Goal: Information Seeking & Learning: Learn about a topic

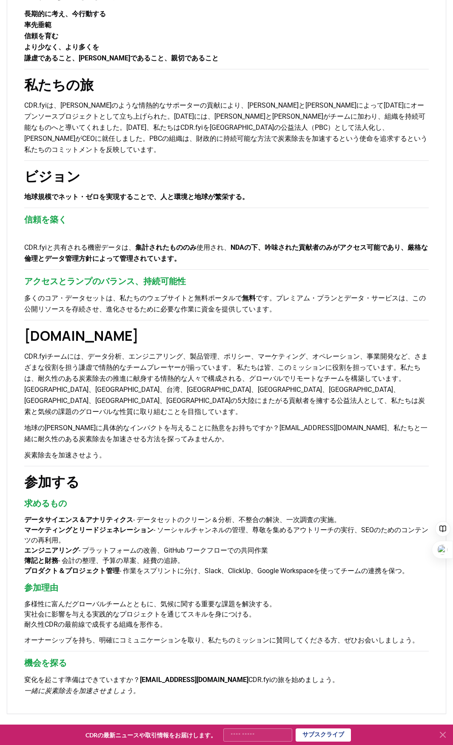
scroll to position [317, 0]
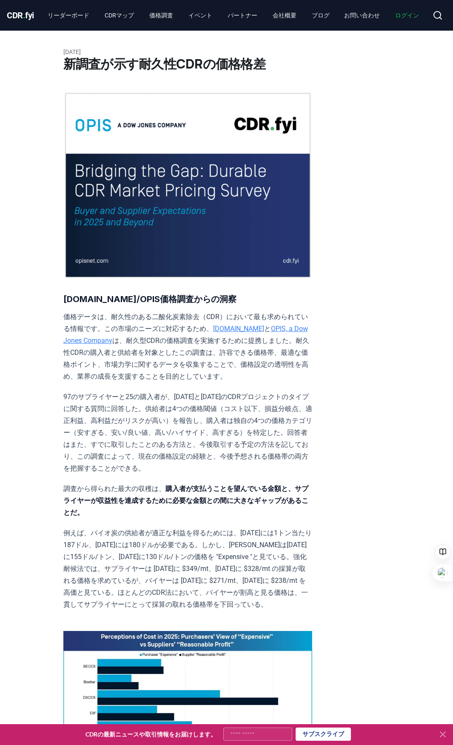
scroll to position [298, 0]
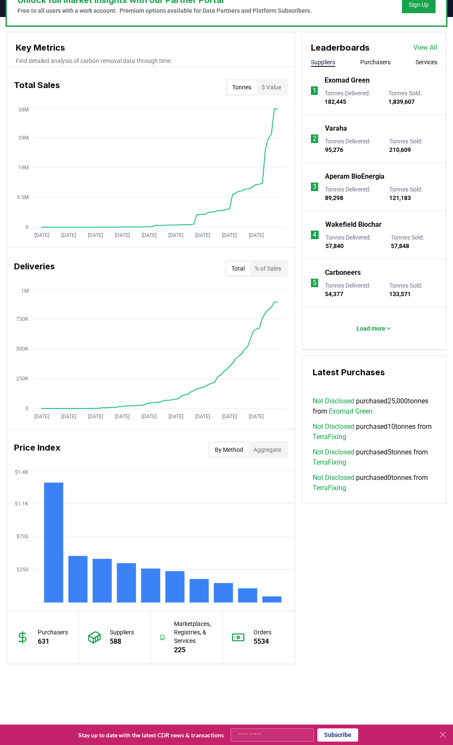
scroll to position [439, 0]
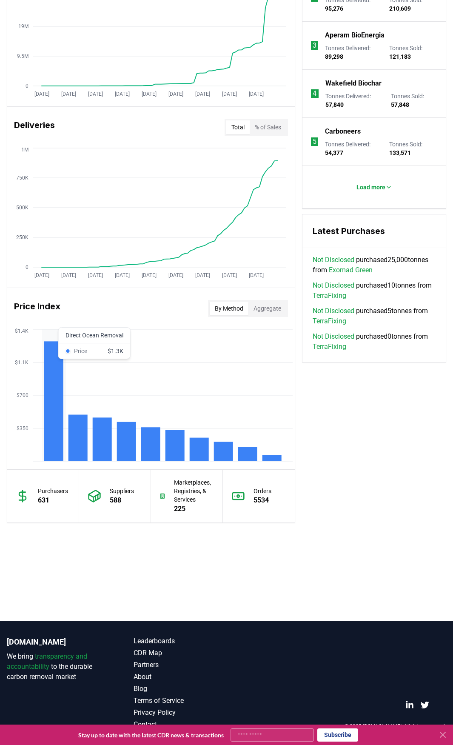
click at [58, 373] on rect at bounding box center [53, 401] width 19 height 120
click at [271, 310] on button "Aggregate" at bounding box center [268, 309] width 38 height 14
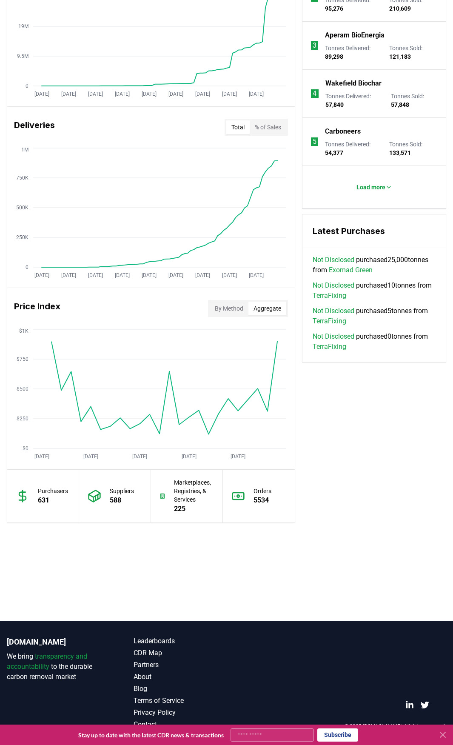
click at [227, 311] on button "By Method" at bounding box center [229, 309] width 39 height 14
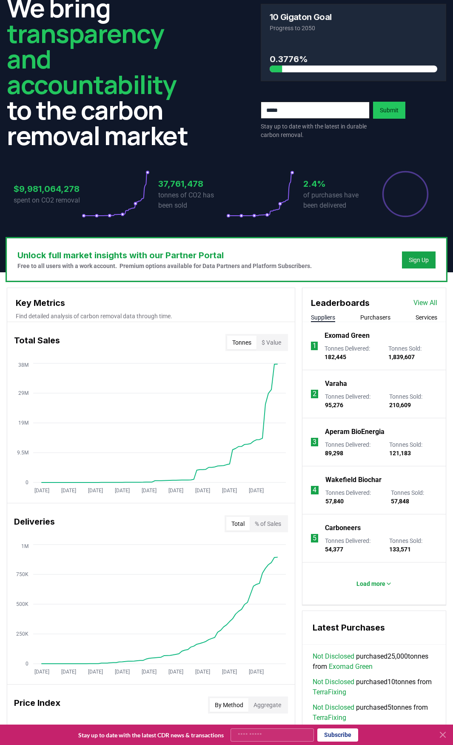
scroll to position [341, 0]
